Goal: Task Accomplishment & Management: Use online tool/utility

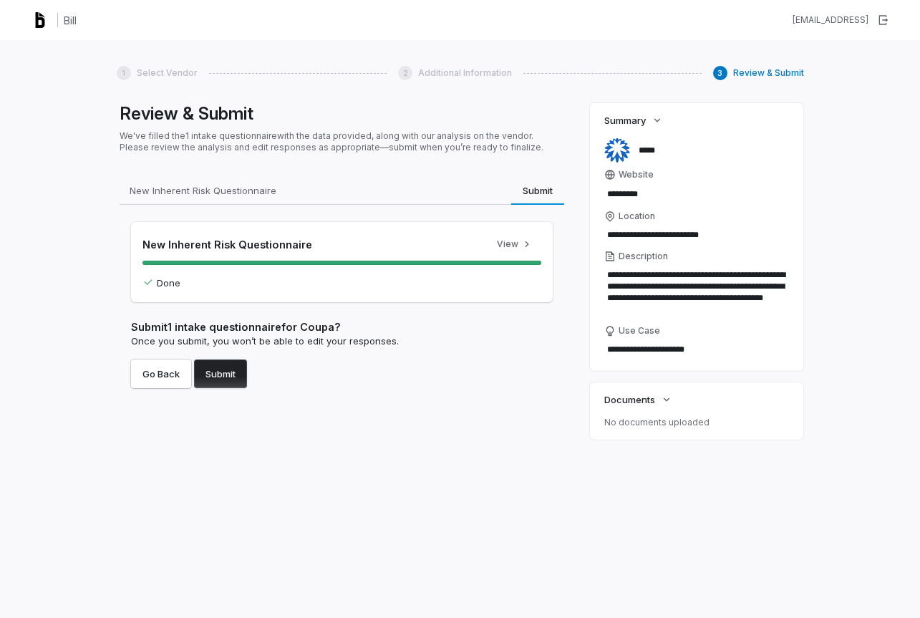
type textarea "*"
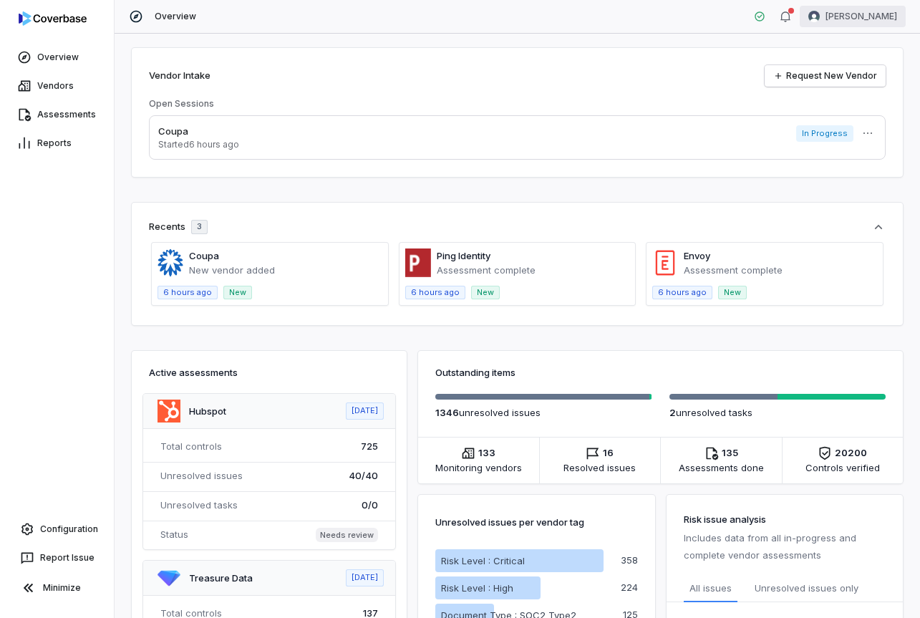
click at [860, 24] on html "Overview Vendors Assessments Reports Configuration Report Issue Minimize Overvi…" at bounding box center [460, 309] width 920 height 618
click at [854, 138] on div "Log out" at bounding box center [844, 131] width 109 height 23
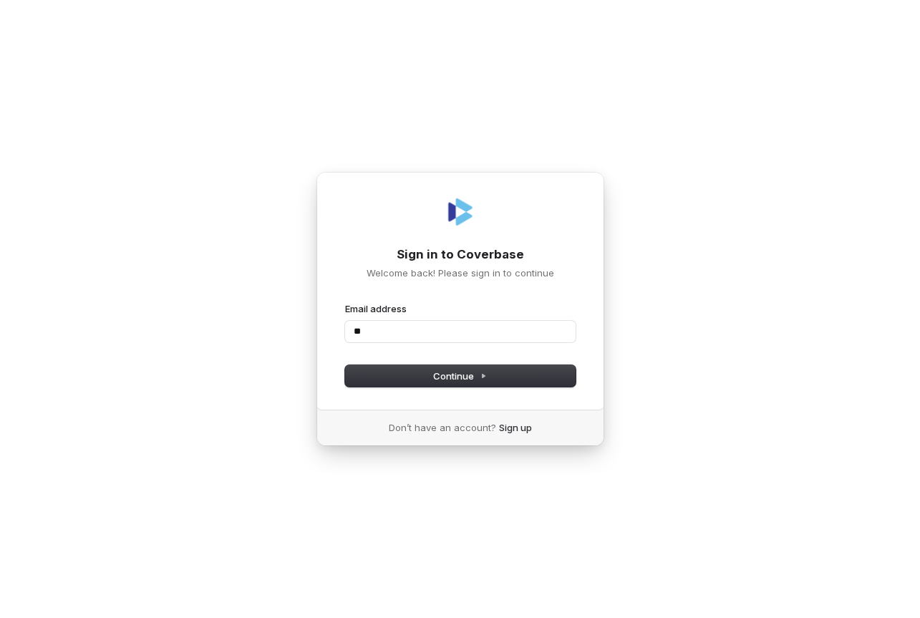
type input "*"
click at [0, 617] on com-1password-button at bounding box center [0, 618] width 0 height 0
type input "**********"
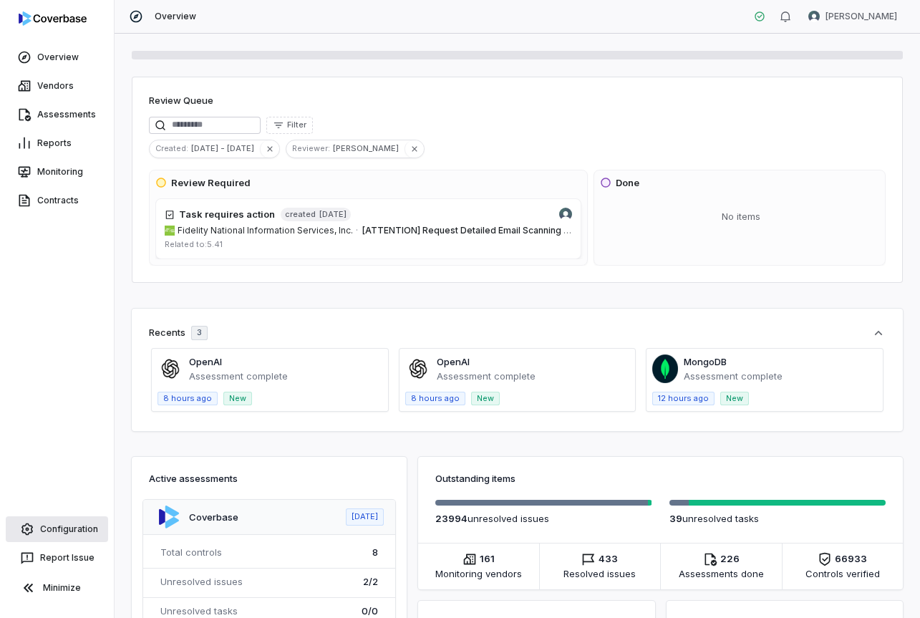
click at [64, 529] on link "Configuration" at bounding box center [57, 529] width 102 height 26
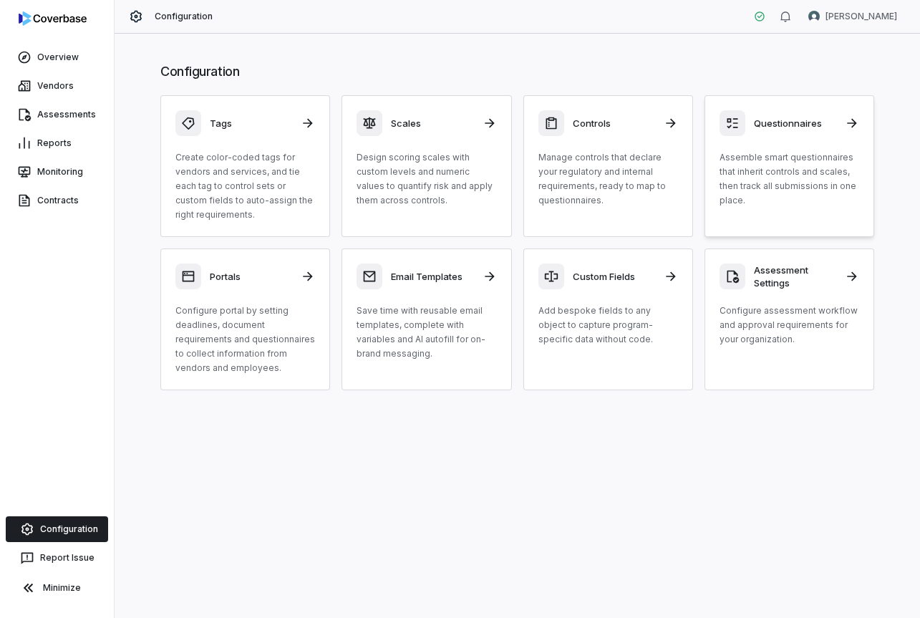
click at [796, 203] on p "Assemble smart questionnaires that inherit controls and scales, then track all …" at bounding box center [789, 178] width 140 height 57
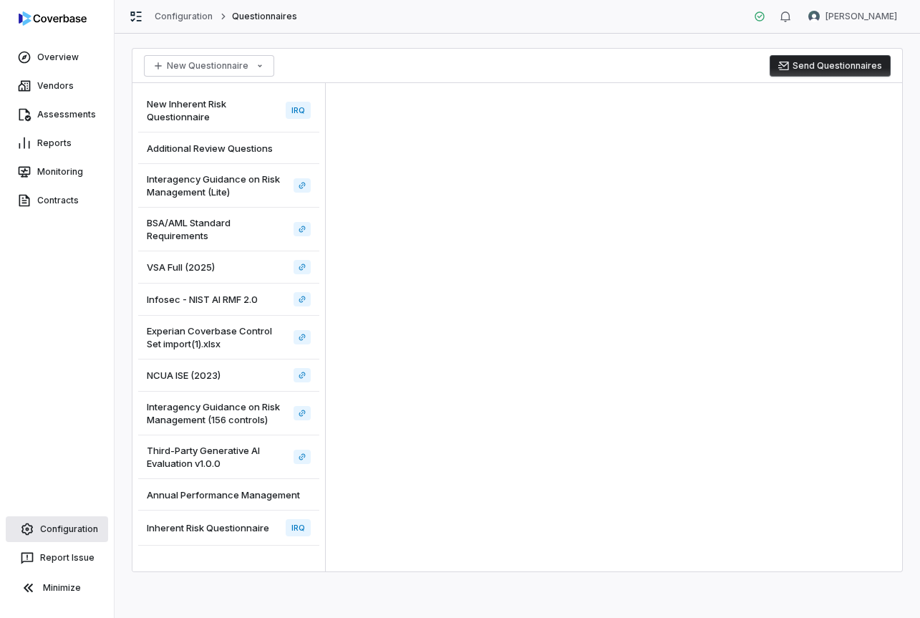
click at [66, 532] on link "Configuration" at bounding box center [57, 529] width 102 height 26
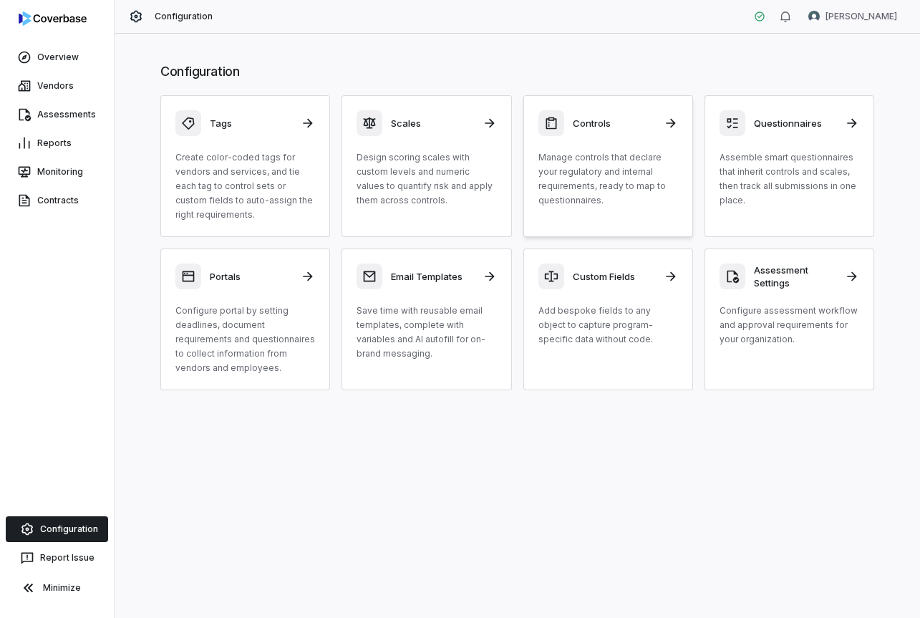
click at [618, 200] on p "Manage controls that declare your regulatory and internal requirements, ready t…" at bounding box center [608, 178] width 140 height 57
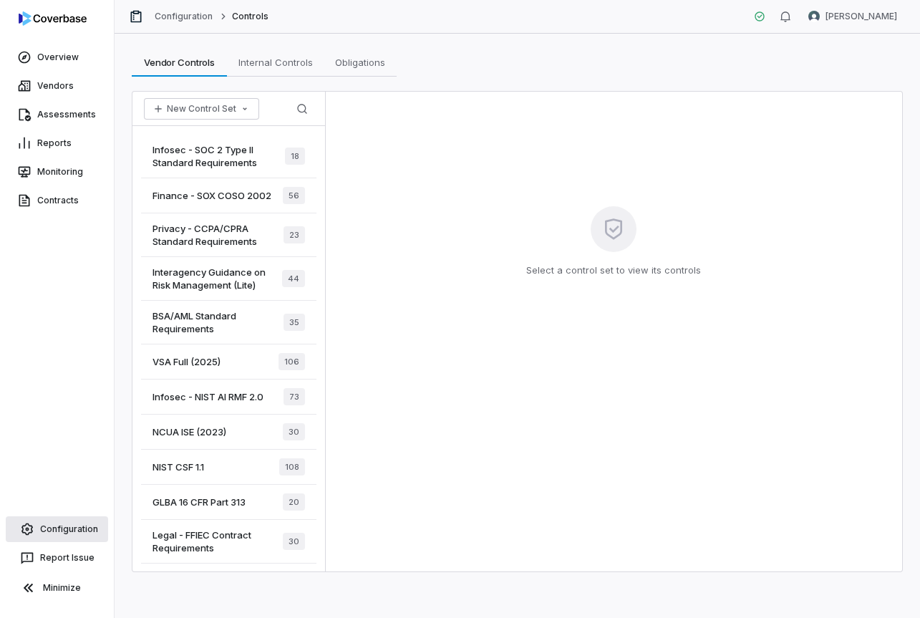
click at [59, 524] on link "Configuration" at bounding box center [57, 529] width 102 height 26
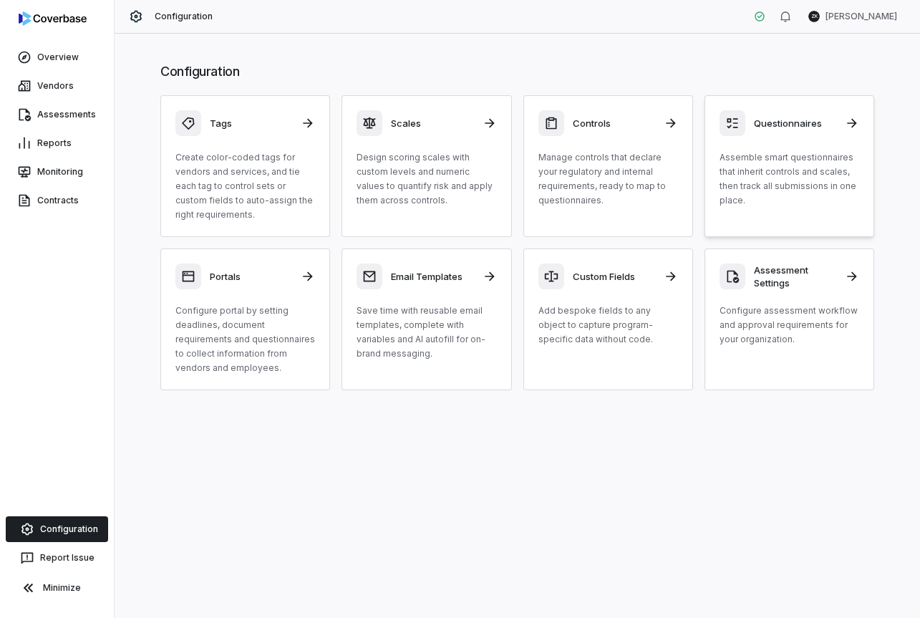
click at [744, 192] on p "Assemble smart questionnaires that inherit controls and scales, then track all …" at bounding box center [789, 178] width 140 height 57
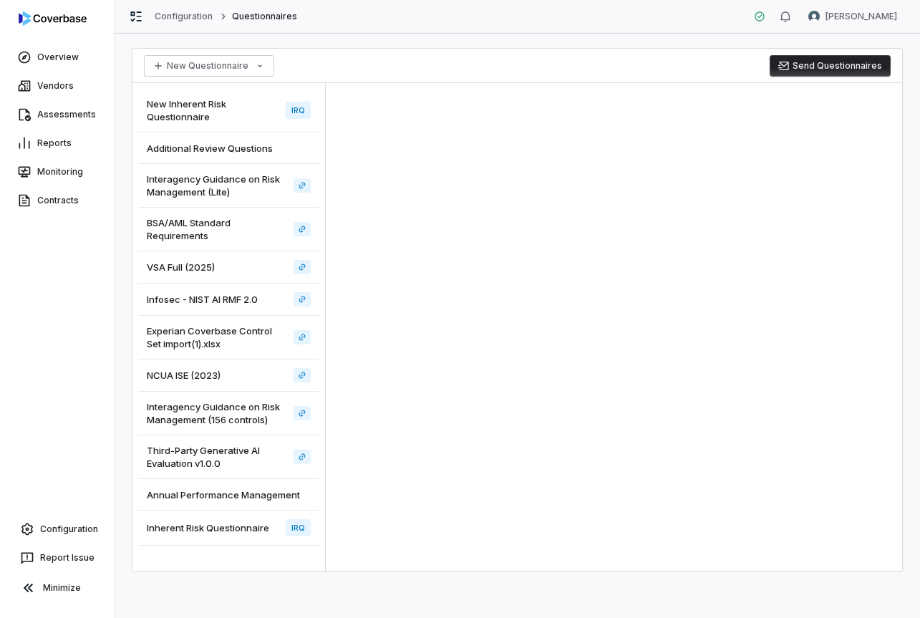
click at [218, 121] on span "New Inherent Risk Questionnaire" at bounding box center [213, 110] width 133 height 26
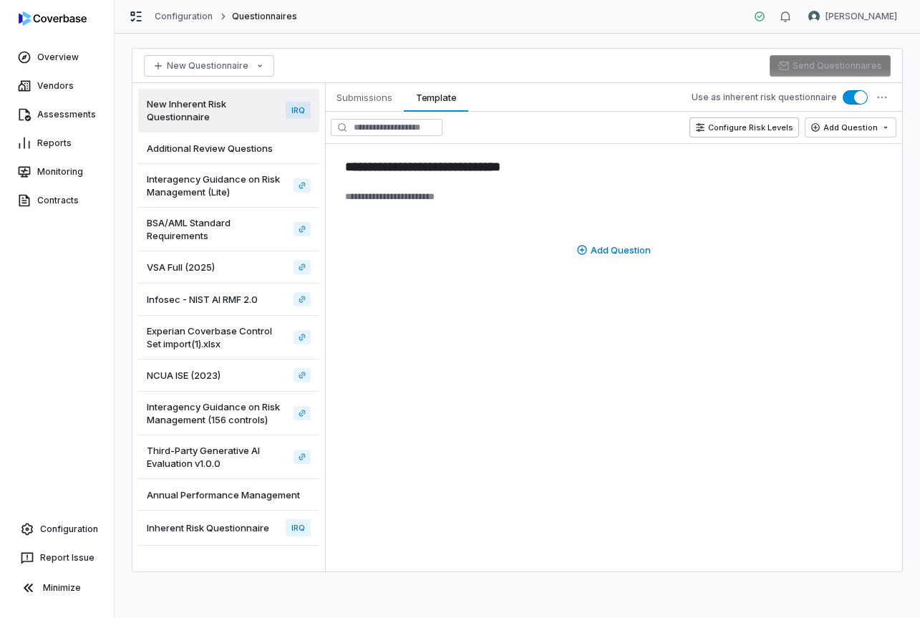
click at [778, 126] on button "Configure Risk Levels" at bounding box center [743, 127] width 109 height 20
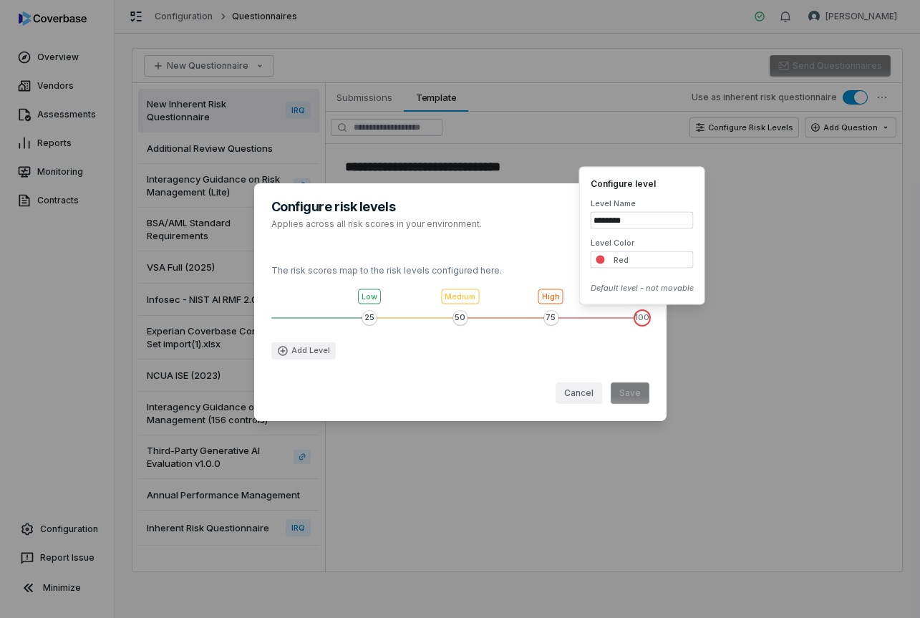
click at [368, 298] on div "25 50 75 100 Low Medium High Critical Add Level" at bounding box center [460, 326] width 378 height 89
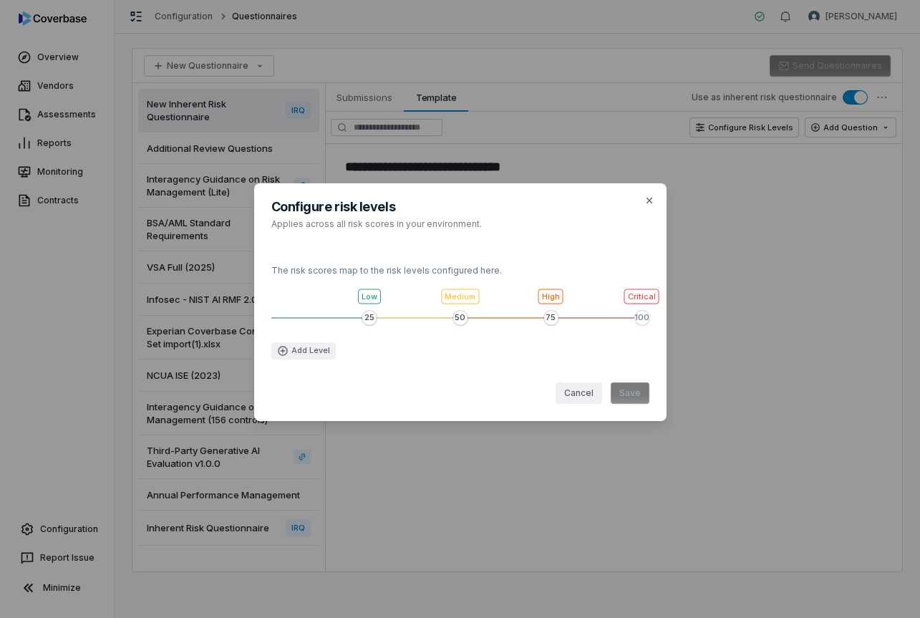
type textarea "*"
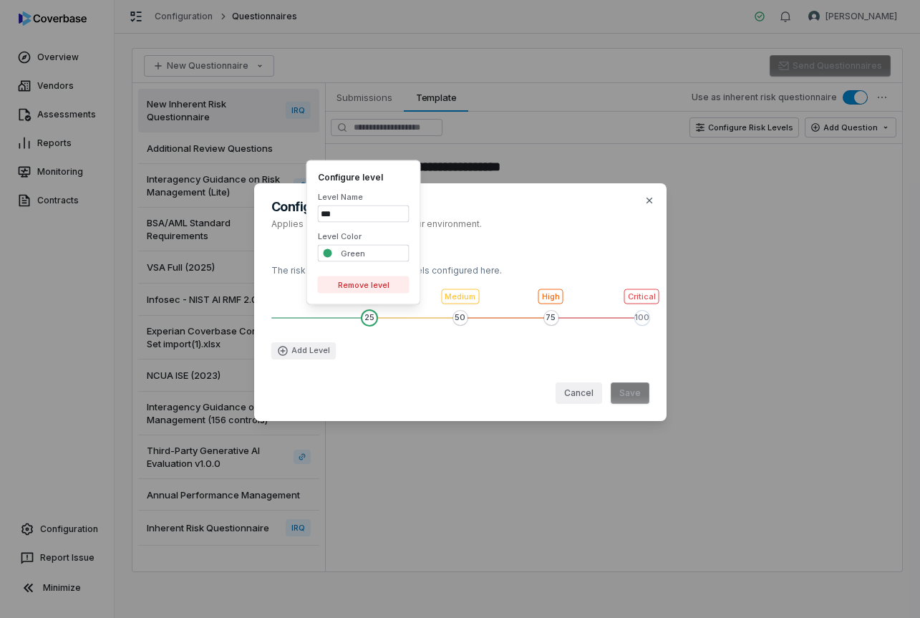
click at [371, 318] on span "Value 1 of 4" at bounding box center [369, 318] width 14 height 14
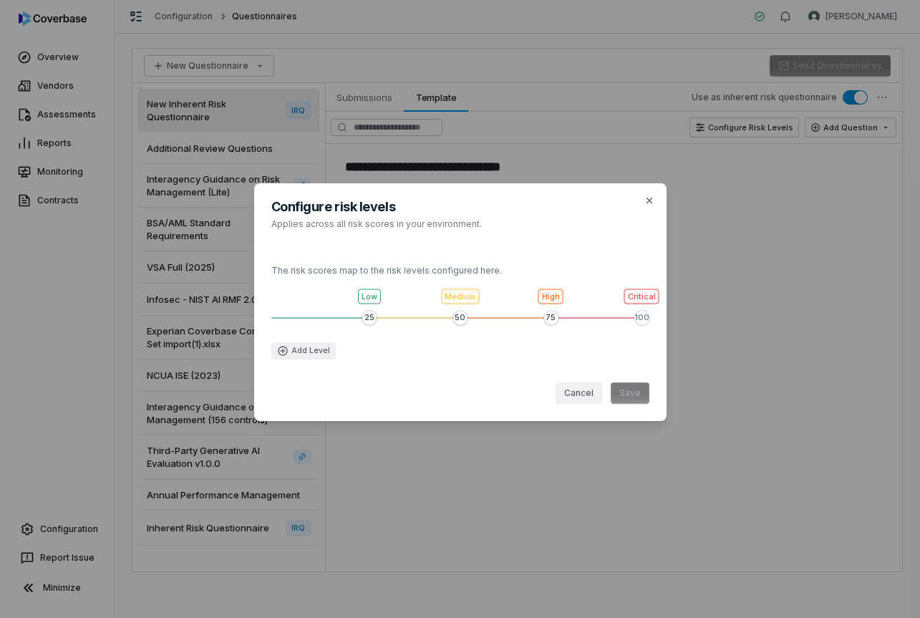
click at [371, 318] on span "Value 1 of 4" at bounding box center [369, 318] width 14 height 14
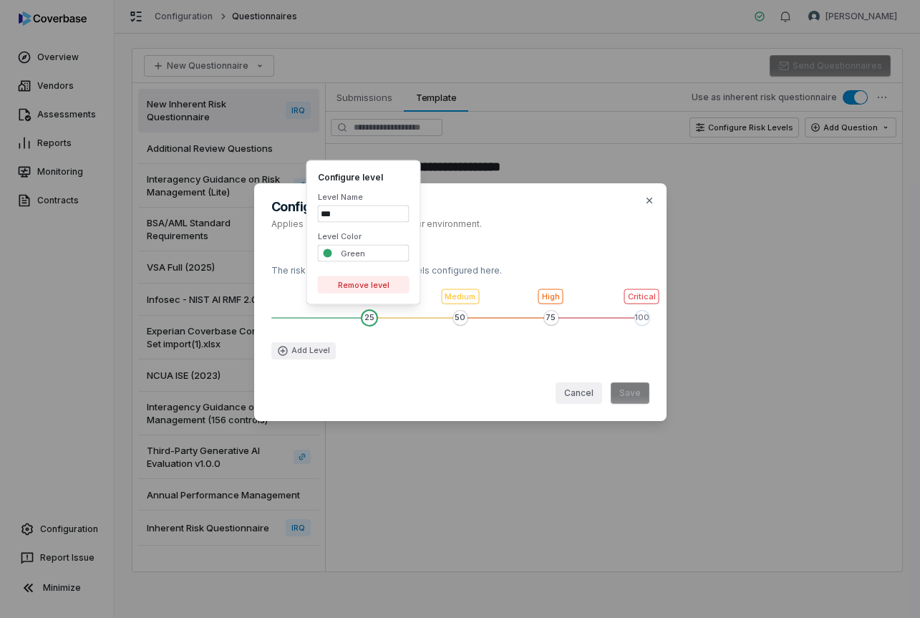
click at [370, 210] on input "***" at bounding box center [364, 213] width 92 height 17
type input "*****"
click at [406, 371] on div "Cancel Save" at bounding box center [460, 387] width 378 height 33
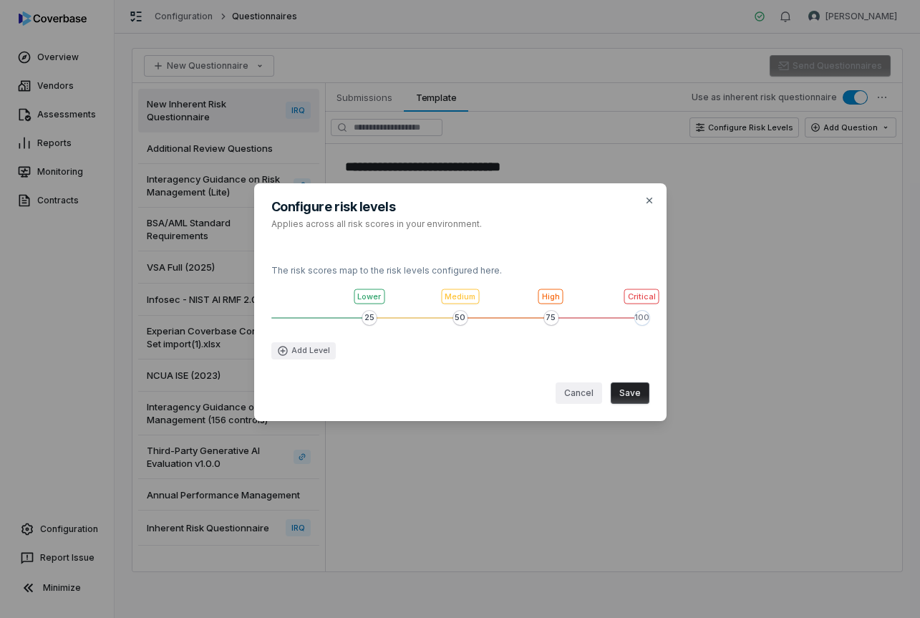
click at [636, 391] on button "Save" at bounding box center [629, 392] width 39 height 21
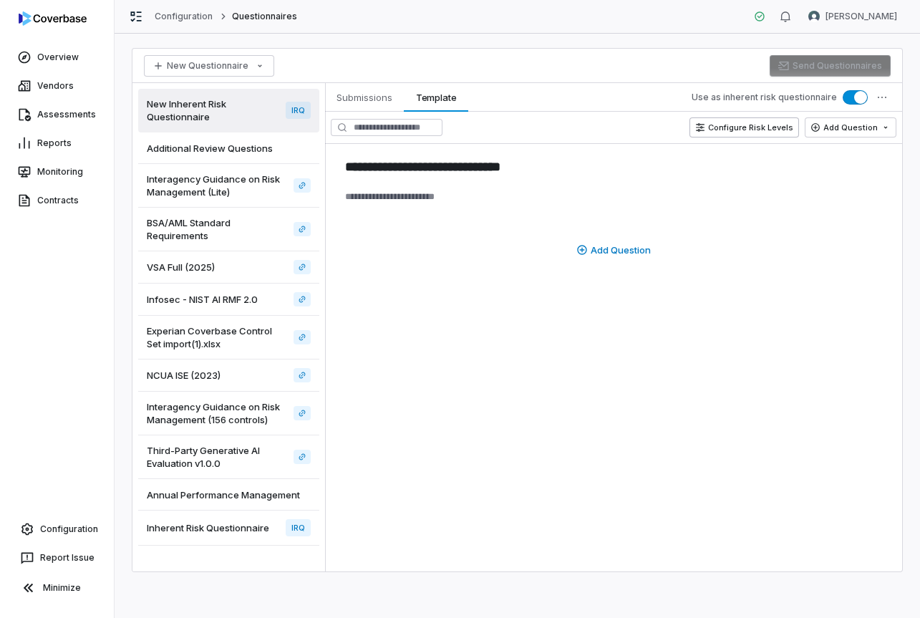
click at [761, 123] on button "Configure Risk Levels" at bounding box center [743, 127] width 109 height 20
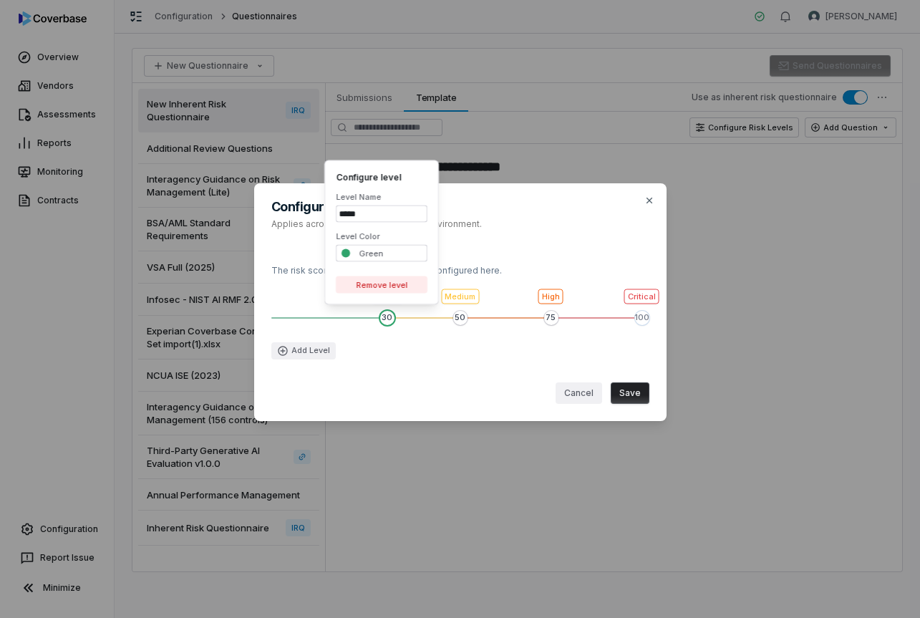
click at [384, 321] on span "Value 1 of 4" at bounding box center [387, 318] width 14 height 14
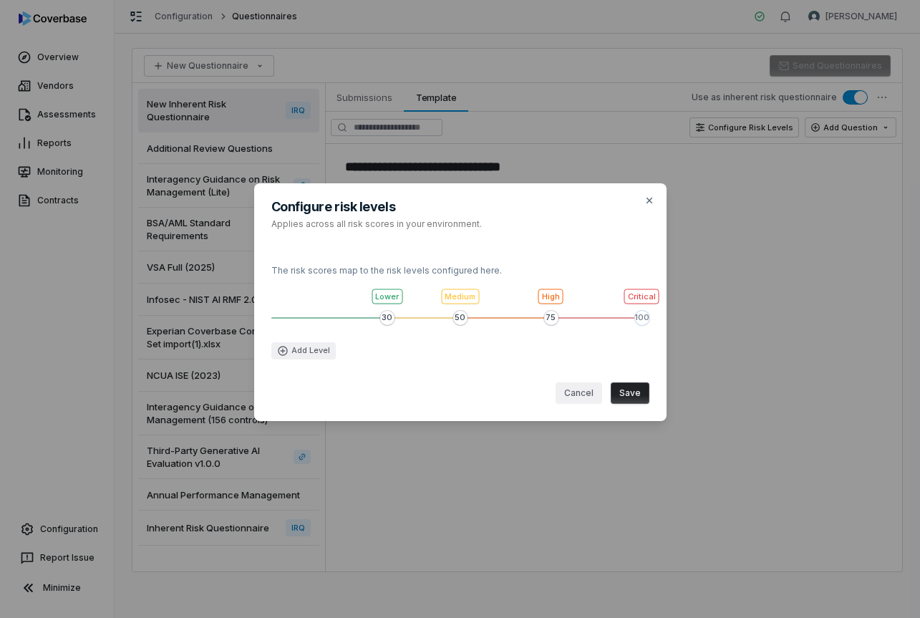
click at [638, 396] on button "Save" at bounding box center [629, 392] width 39 height 21
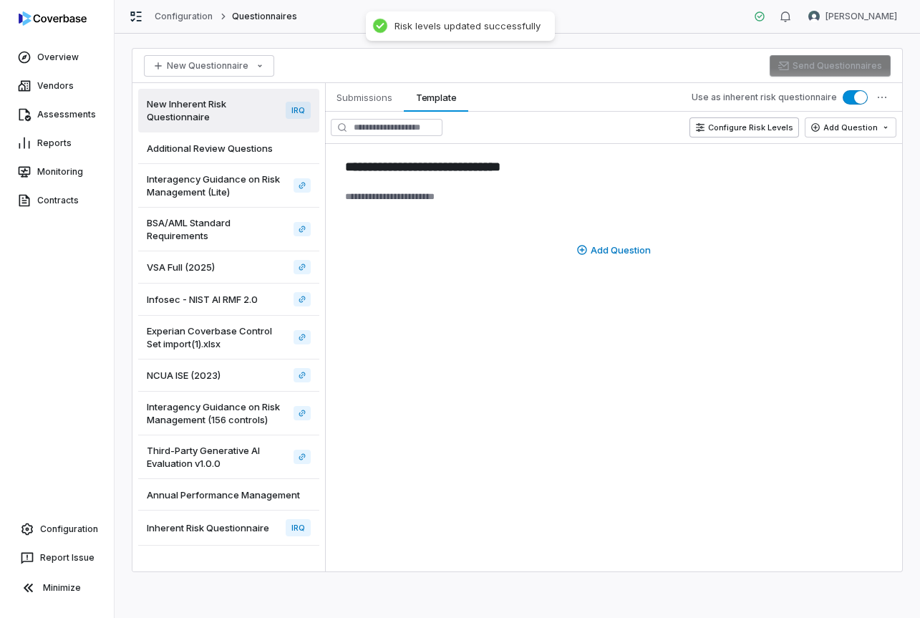
click at [769, 131] on button "Configure Risk Levels" at bounding box center [743, 127] width 109 height 20
type textarea "*"
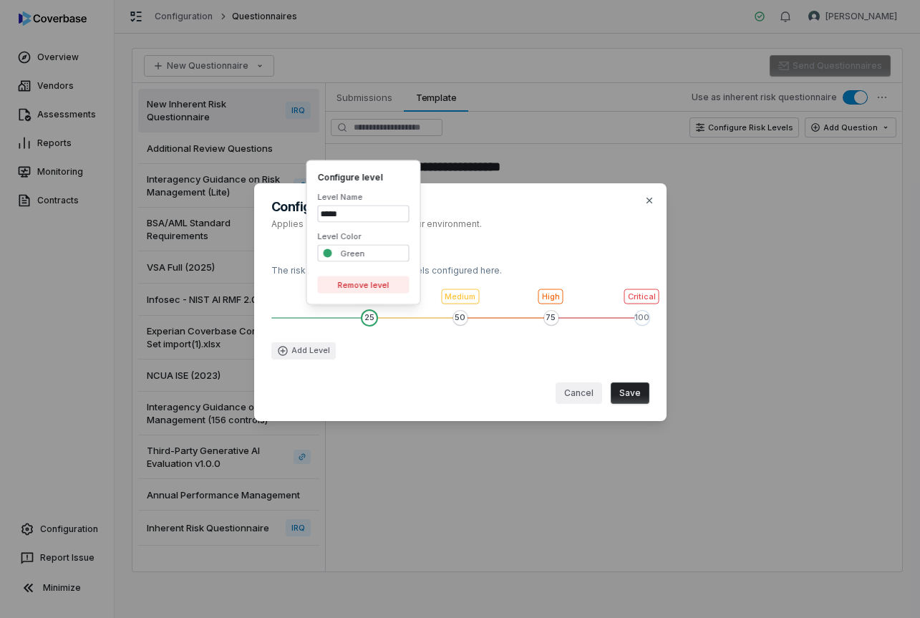
click at [364, 319] on span "Value 1 of 4" at bounding box center [369, 318] width 14 height 14
click at [351, 215] on input "*****" at bounding box center [364, 213] width 92 height 17
type input "***"
click at [629, 395] on button "Save" at bounding box center [629, 392] width 39 height 21
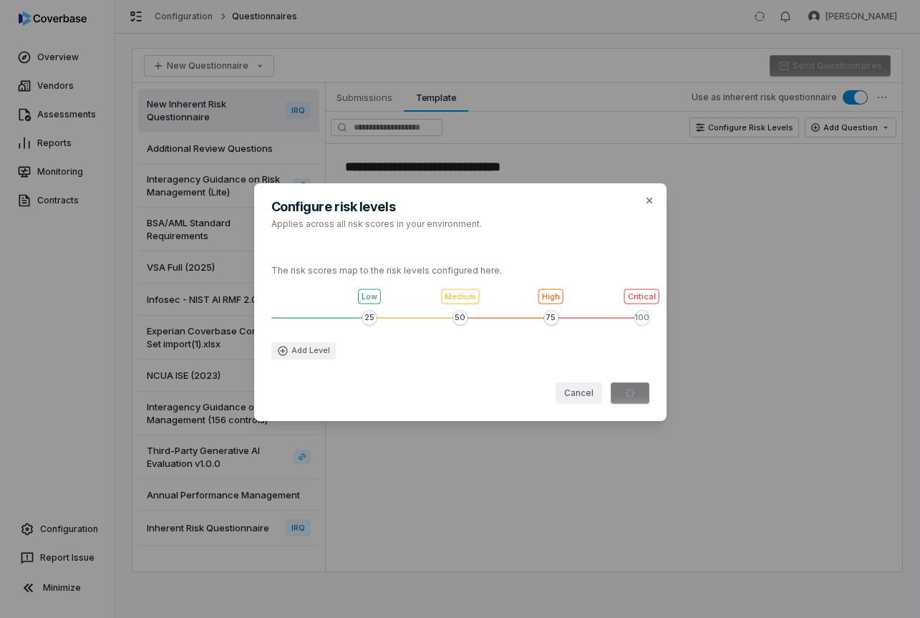
type textarea "*"
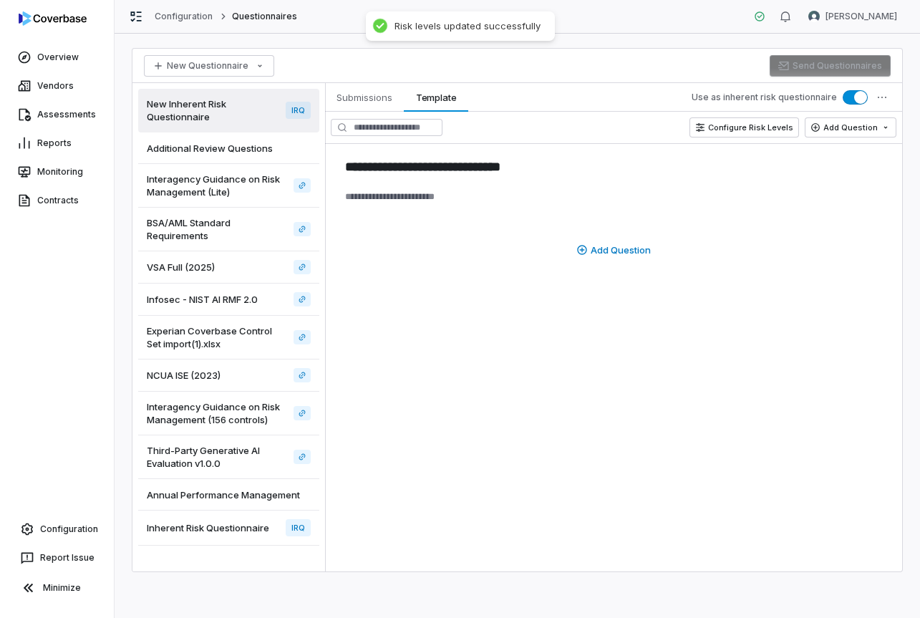
click at [528, 347] on div "**********" at bounding box center [613, 327] width 577 height 488
